Goal: Find specific page/section: Find specific page/section

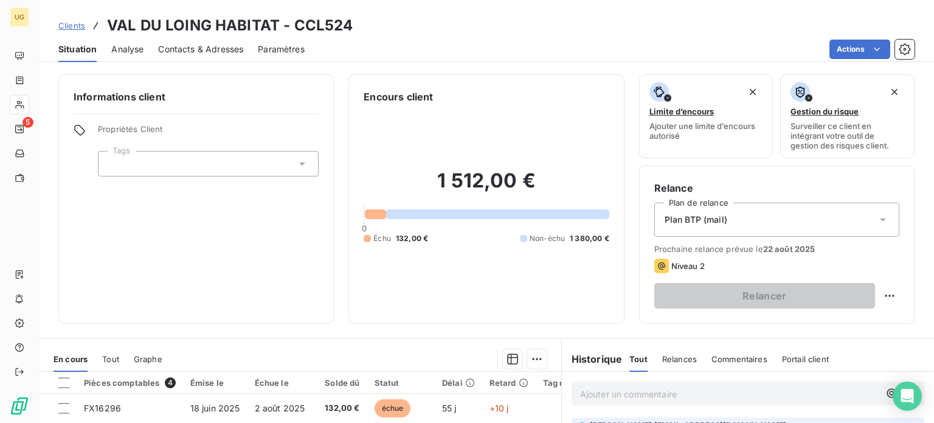
scroll to position [173, 0]
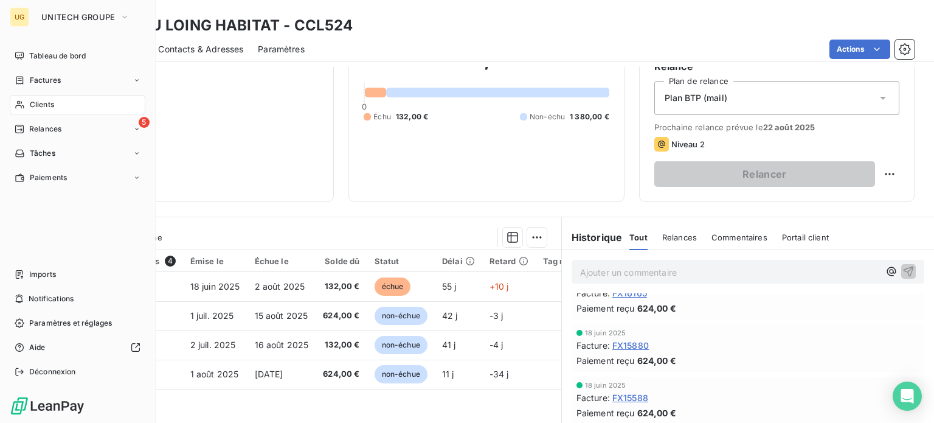
click at [54, 108] on span "Clients" at bounding box center [42, 104] width 24 height 11
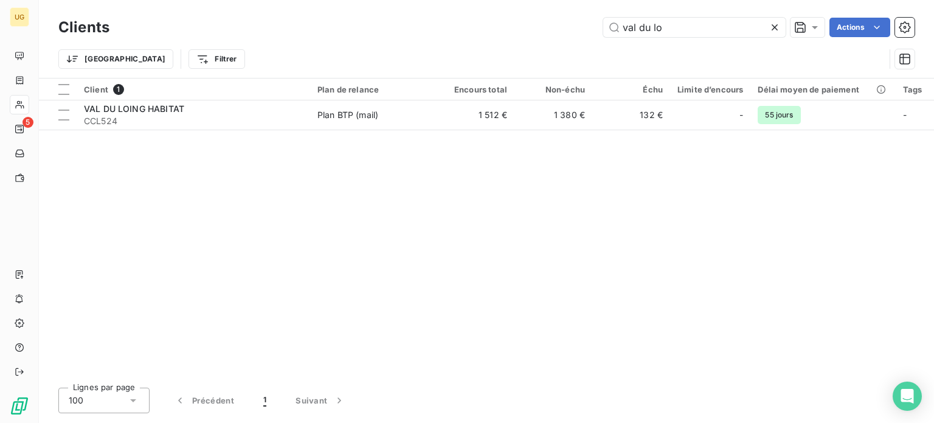
drag, startPoint x: 701, startPoint y: 17, endPoint x: 652, endPoint y: 44, distance: 55.5
click at [633, 44] on div "Clients val du lo Actions Trier Filtrer" at bounding box center [486, 46] width 857 height 63
click at [672, 26] on input "val du lo" at bounding box center [695, 27] width 183 height 19
drag, startPoint x: 672, startPoint y: 26, endPoint x: 591, endPoint y: 32, distance: 81.1
click at [591, 32] on div "val du lo Actions" at bounding box center [519, 27] width 791 height 19
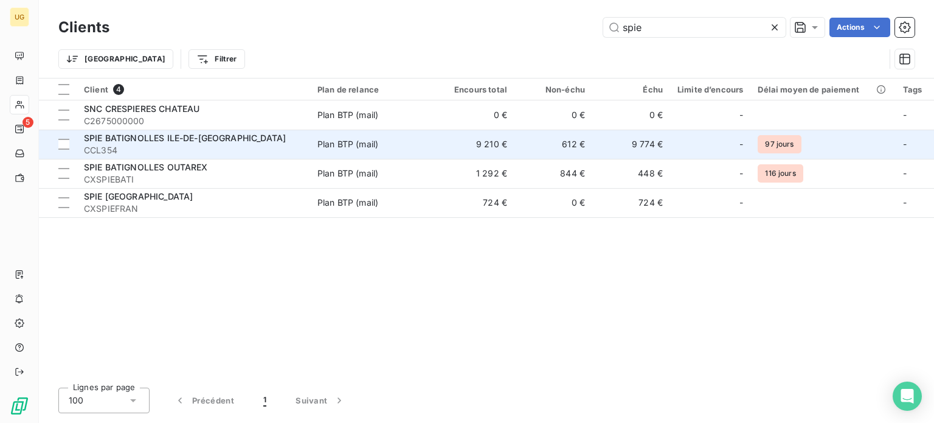
type input "spie"
click at [349, 138] on div "Plan BTP (mail)" at bounding box center [348, 144] width 61 height 12
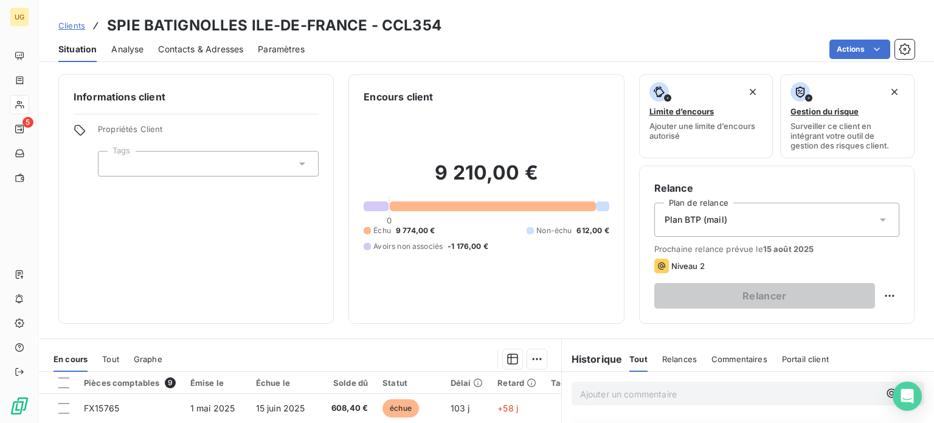
scroll to position [183, 0]
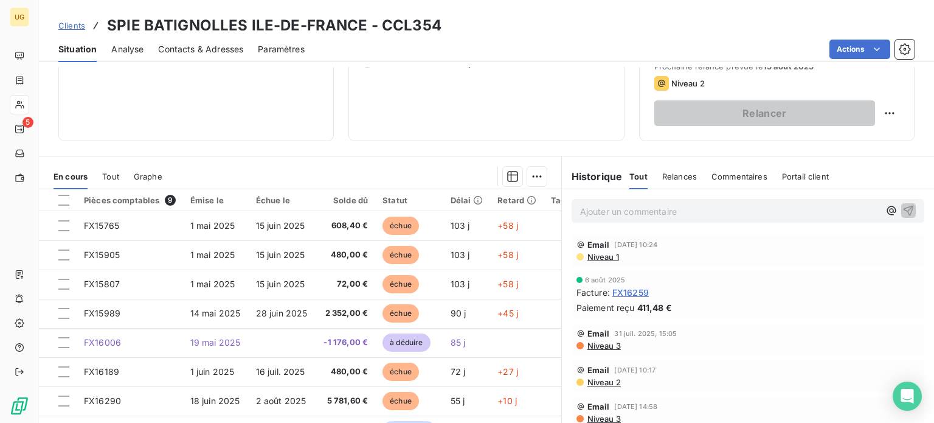
click at [636, 210] on p "Ajouter un commentaire ﻿" at bounding box center [729, 211] width 299 height 15
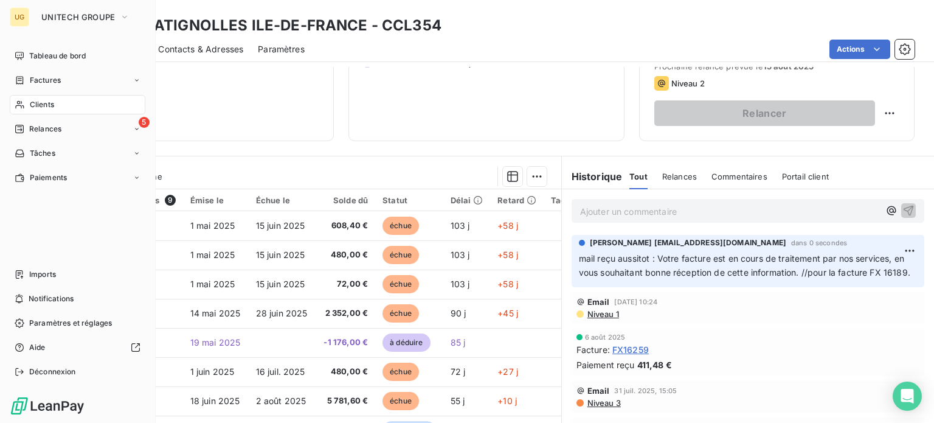
click at [30, 104] on span "Clients" at bounding box center [42, 104] width 24 height 11
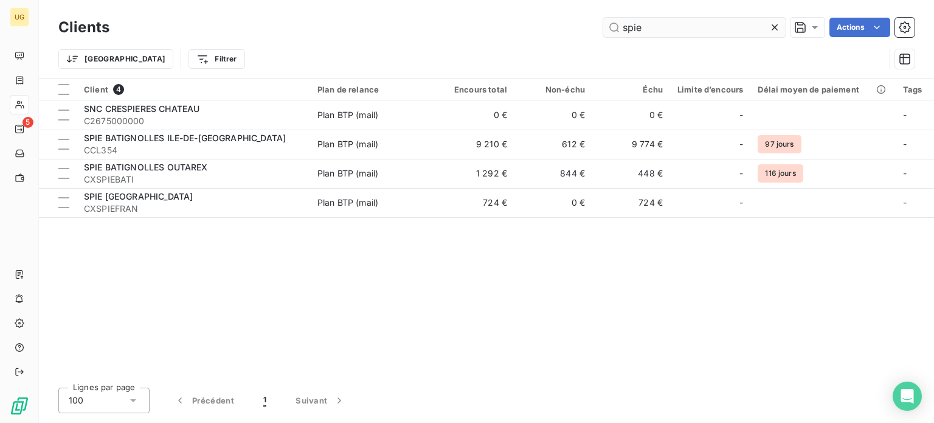
drag, startPoint x: 657, startPoint y: 29, endPoint x: 610, endPoint y: 26, distance: 47.5
click at [610, 26] on input "spie" at bounding box center [695, 27] width 183 height 19
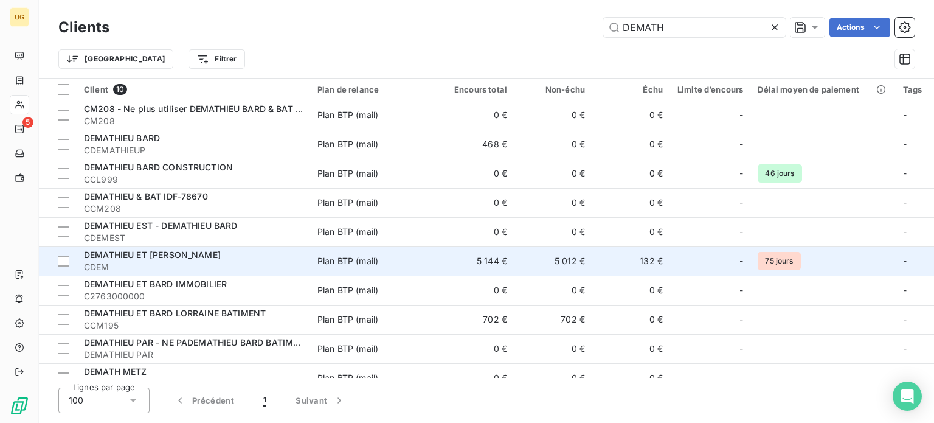
type input "DEMATH"
click at [495, 262] on td "5 144 €" at bounding box center [476, 260] width 78 height 29
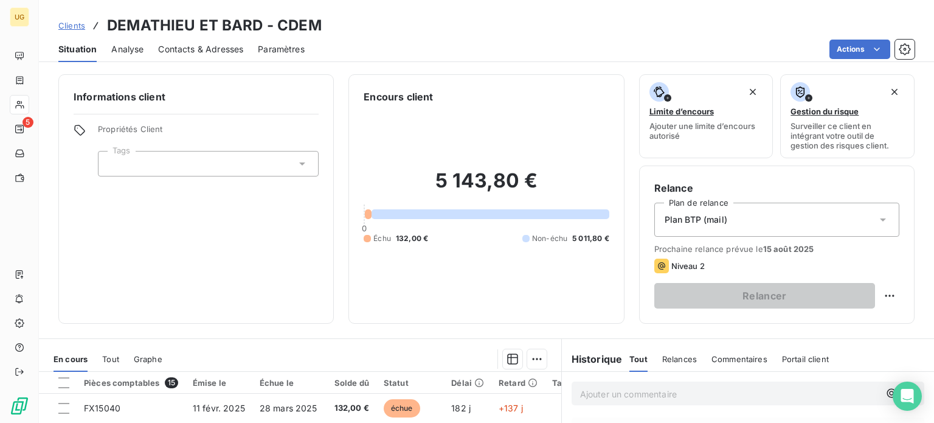
scroll to position [219, 0]
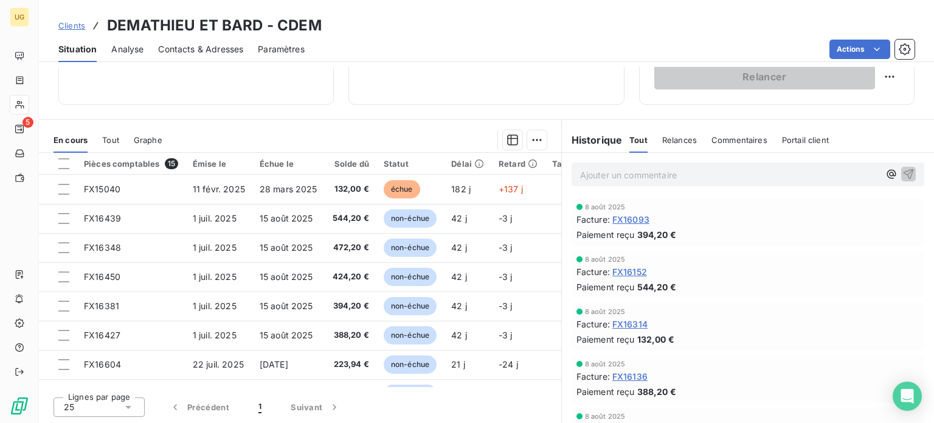
click at [601, 173] on p "Ajouter un commentaire ﻿" at bounding box center [729, 174] width 299 height 15
